Goal: Navigation & Orientation: Go to known website

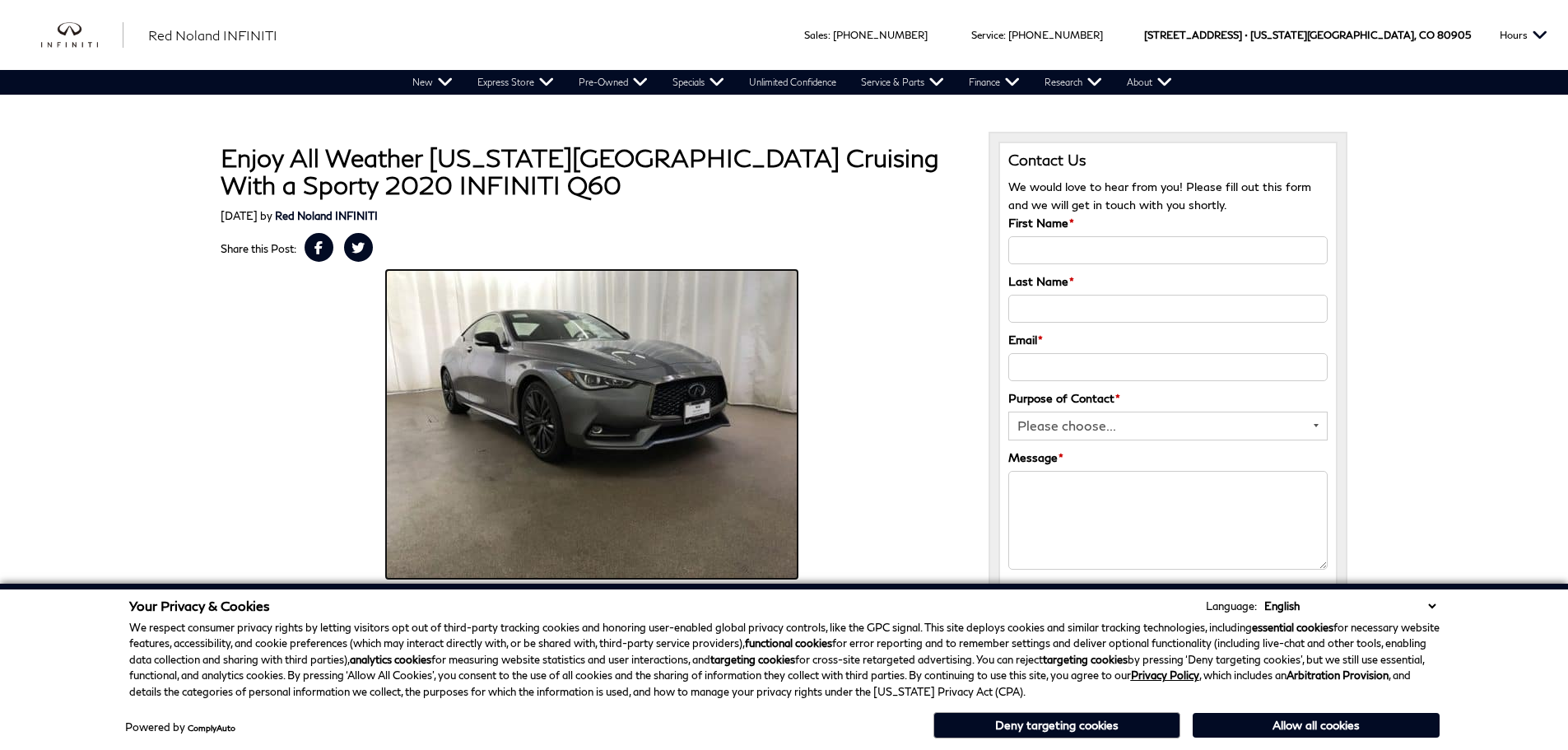
click at [713, 373] on img at bounding box center [592, 424] width 412 height 309
